Goal: Contribute content: Contribute content

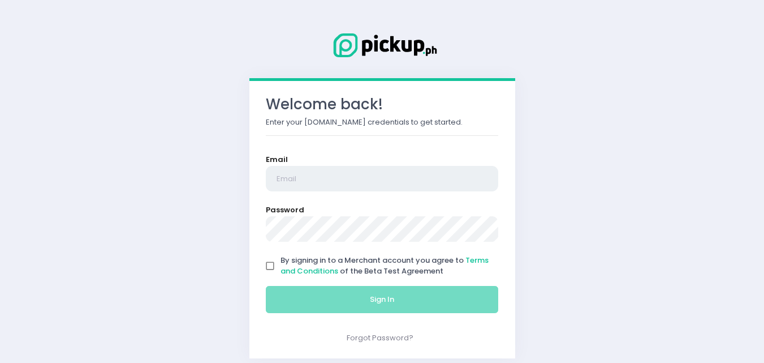
click at [320, 182] on input "email" at bounding box center [382, 179] width 233 height 26
type input "[EMAIL_ADDRESS][DOMAIN_NAME]"
click at [269, 265] on input "By signing in to a Merchant account you agree to Terms and Conditions of the Be…" at bounding box center [270, 265] width 21 height 21
checkbox input "true"
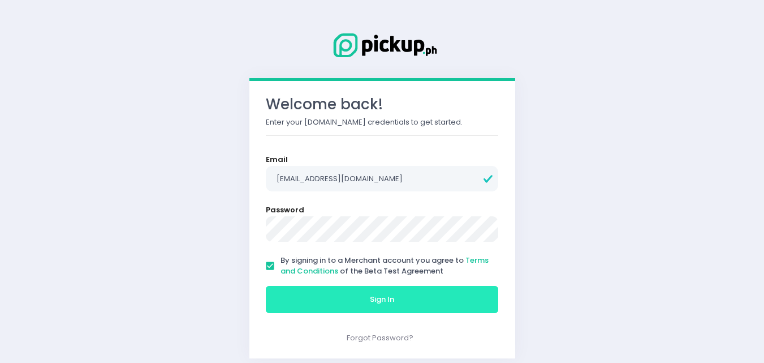
click at [305, 307] on button "Sign In" at bounding box center [382, 299] width 233 height 27
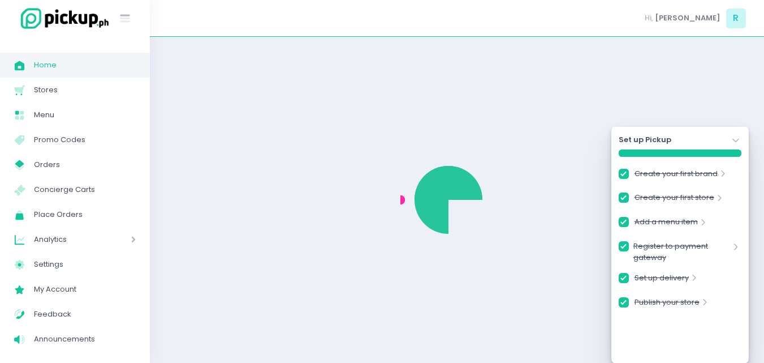
checkbox input "true"
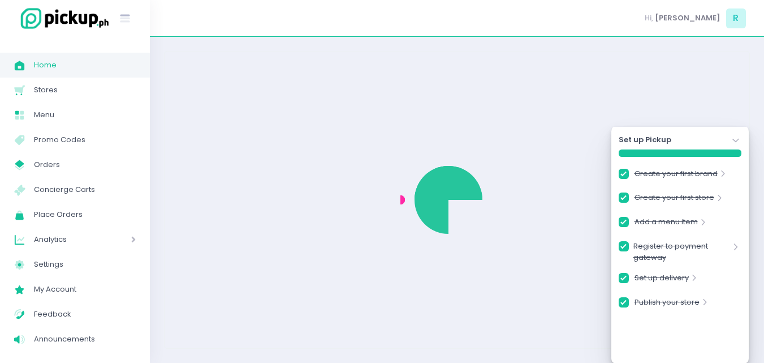
checkbox input "true"
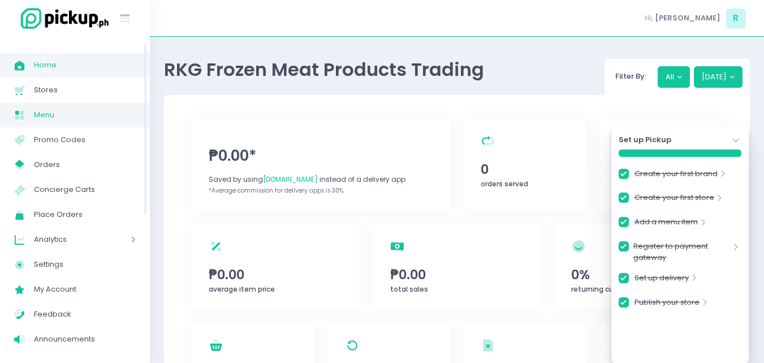
click at [63, 116] on span "Menu" at bounding box center [85, 114] width 102 height 15
checkbox input "true"
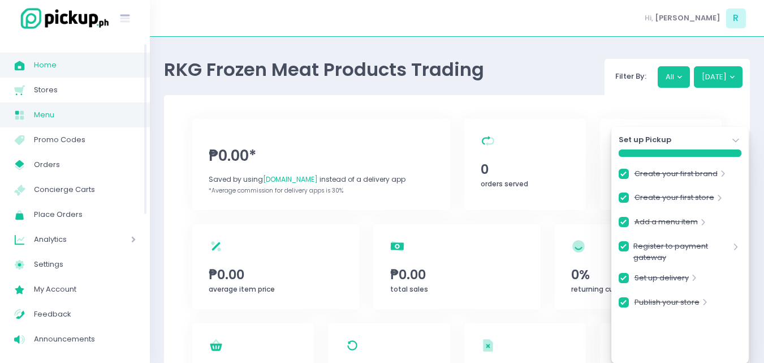
checkbox input "true"
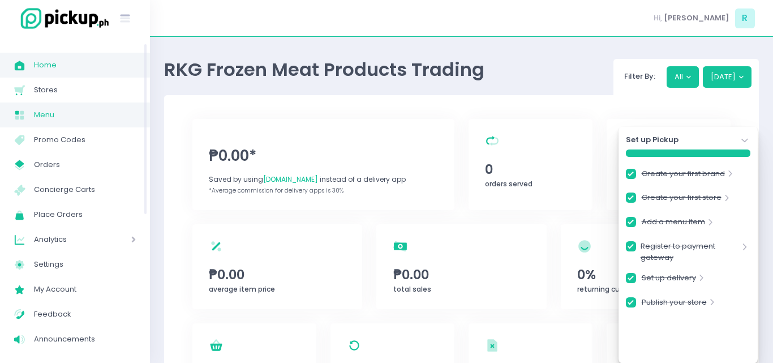
checkbox input "true"
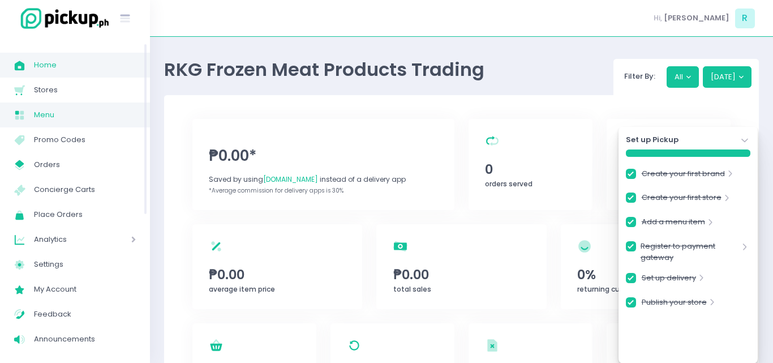
checkbox input "true"
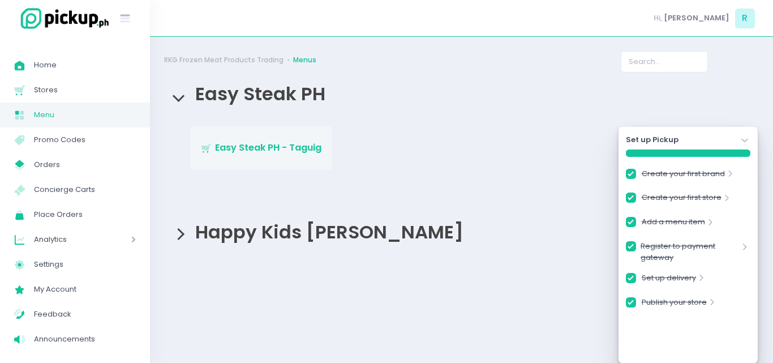
click at [275, 162] on link "Stockholm-icons / Shopping / Cart1 Created with Sketch. Easy Steak PH - Taguig" at bounding box center [261, 147] width 141 height 43
checkbox input "true"
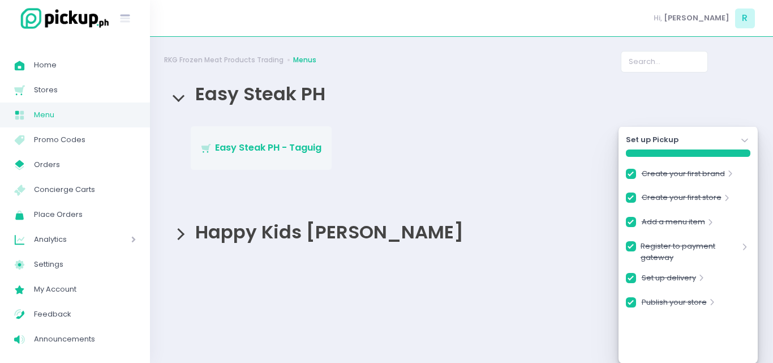
checkbox input "true"
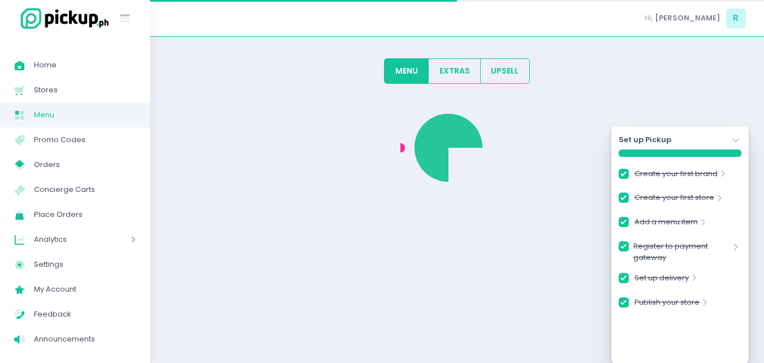
checkbox input "true"
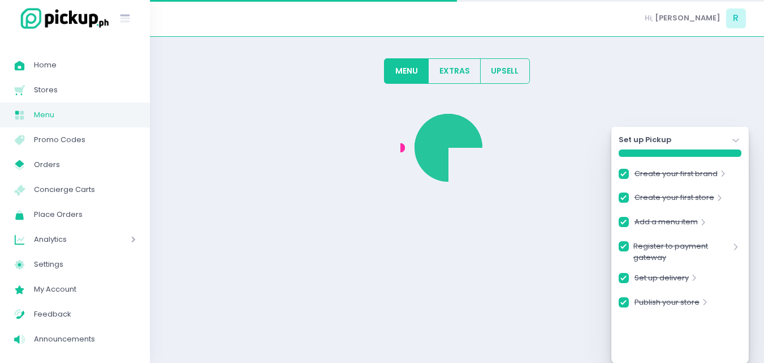
checkbox input "true"
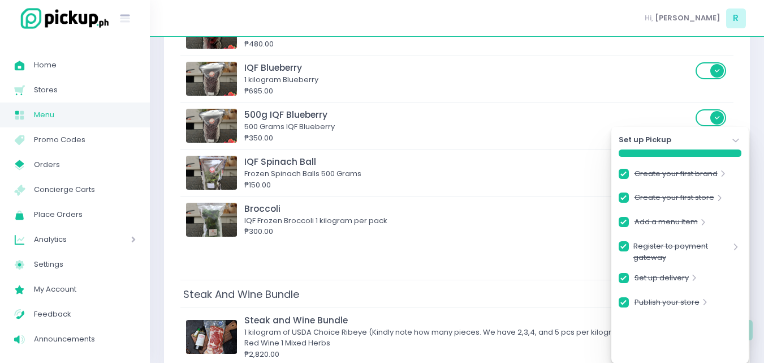
scroll to position [982, 0]
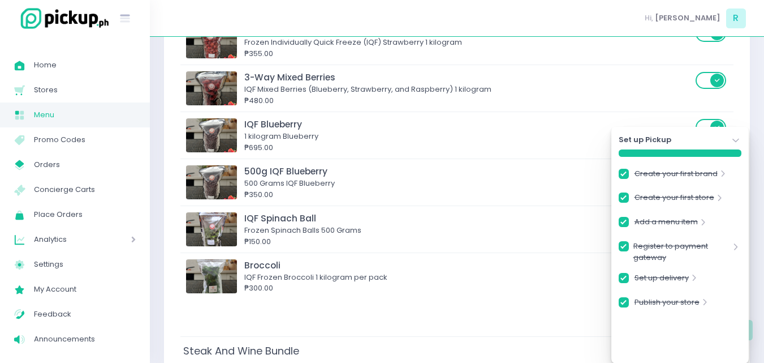
click at [735, 141] on icon "Stockholm-icons / Navigation / Angle-down Created with Sketch." at bounding box center [735, 140] width 11 height 11
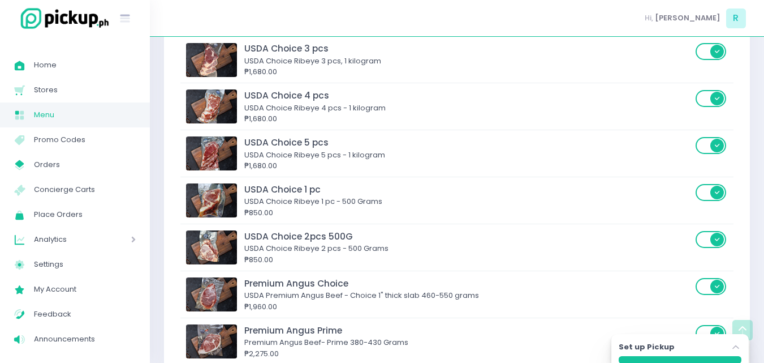
scroll to position [77, 0]
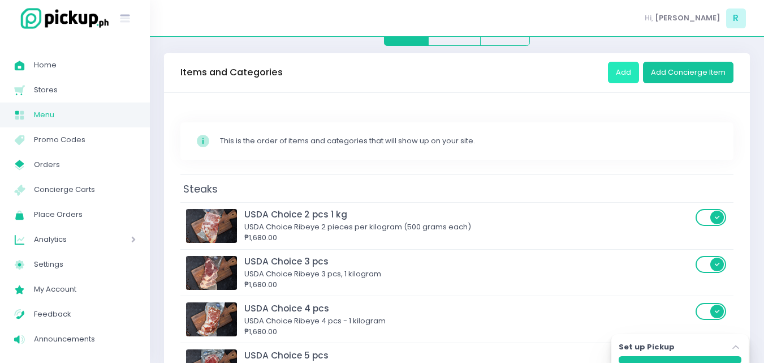
click at [623, 71] on button "Add" at bounding box center [623, 72] width 31 height 21
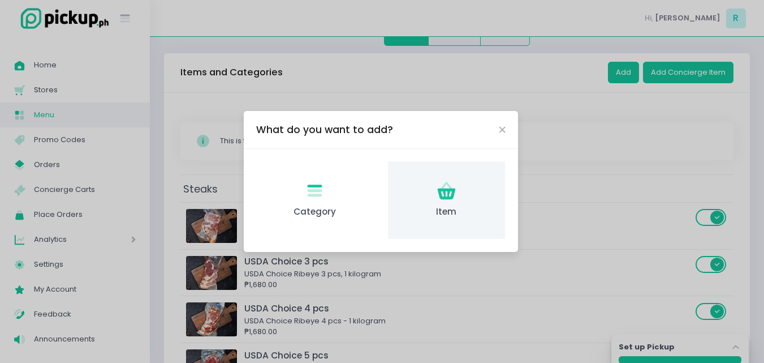
click at [442, 186] on icon at bounding box center [446, 185] width 11 height 7
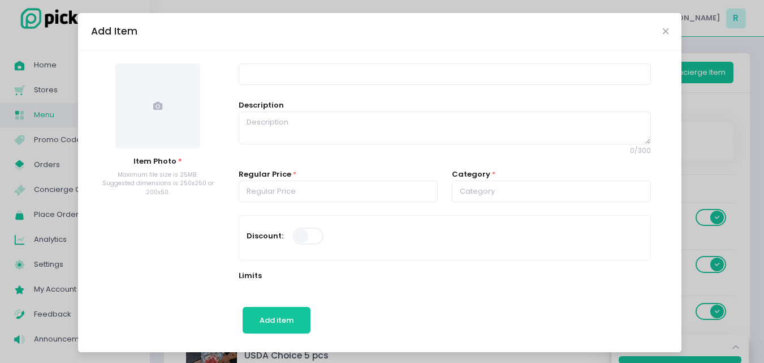
scroll to position [0, 0]
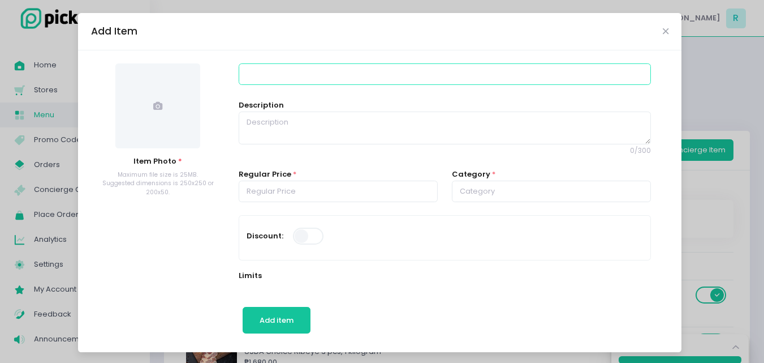
click at [264, 72] on input at bounding box center [445, 73] width 412 height 21
type input "w"
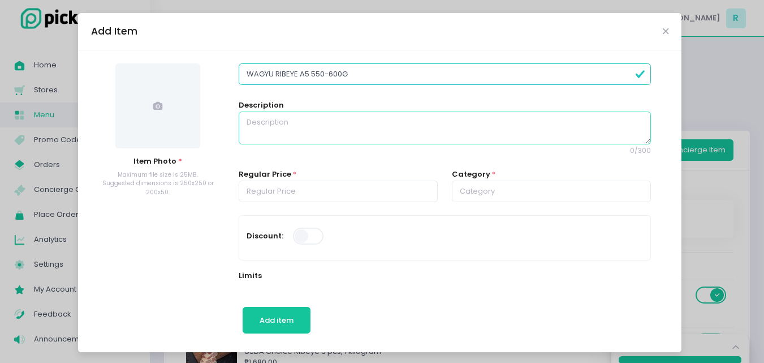
click at [254, 127] on textarea at bounding box center [445, 127] width 412 height 33
click at [255, 70] on input "WAGYU RIBEYE A5 550-600G" at bounding box center [445, 73] width 412 height 21
drag, startPoint x: 243, startPoint y: 72, endPoint x: 413, endPoint y: 105, distance: 173.4
paste input "400-45"
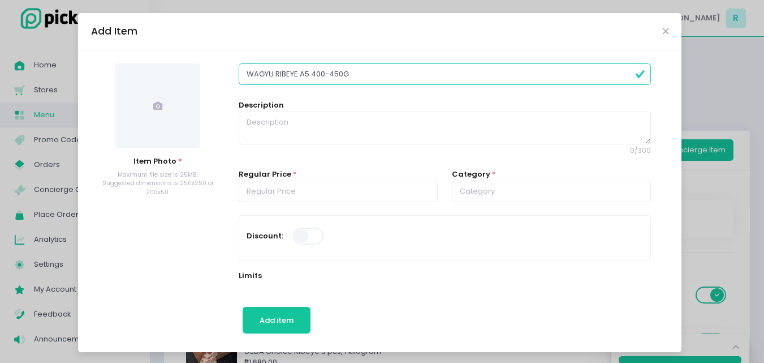
type input "WAGYU RIBEYE A5 400-450G"
click at [370, 124] on textarea at bounding box center [445, 127] width 412 height 33
click at [241, 120] on textarea at bounding box center [445, 127] width 412 height 33
paste textarea "A5 WAGYU RIBEYE BMS 9-10 Our wagyu is celebrated for its generous marbling. Eac…"
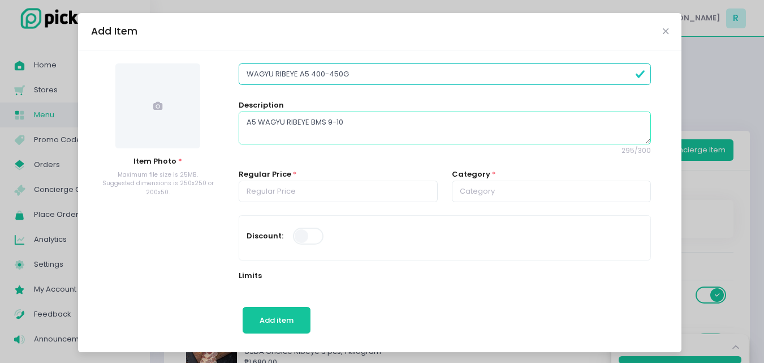
click at [330, 123] on textarea "A5 WAGYU RIBEYE BMS 9-10 Our wagyu is celebrated for its generous marbling. Eac…" at bounding box center [445, 127] width 412 height 33
click at [344, 122] on textarea "A5 WAGYU RIBEYE BMS 9-10 Our wagyu is celebrated for its generous marbling. Eac…" at bounding box center [445, 127] width 412 height 33
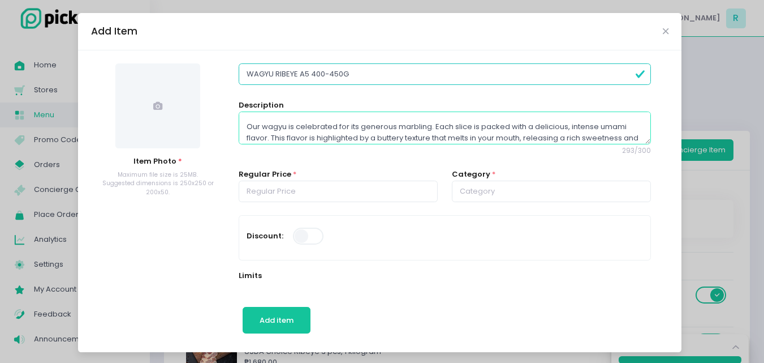
scroll to position [6, 0]
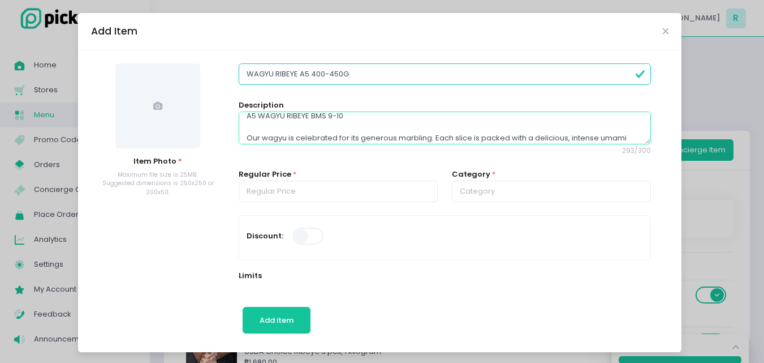
type textarea "A5 WAGYU RIBEYE BMS 9-10 Our wagyu is celebrated for its generous marbling. Eac…"
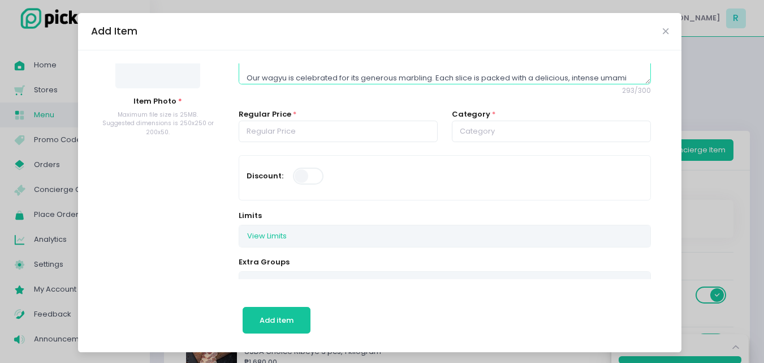
scroll to position [57, 0]
